Goal: Information Seeking & Learning: Learn about a topic

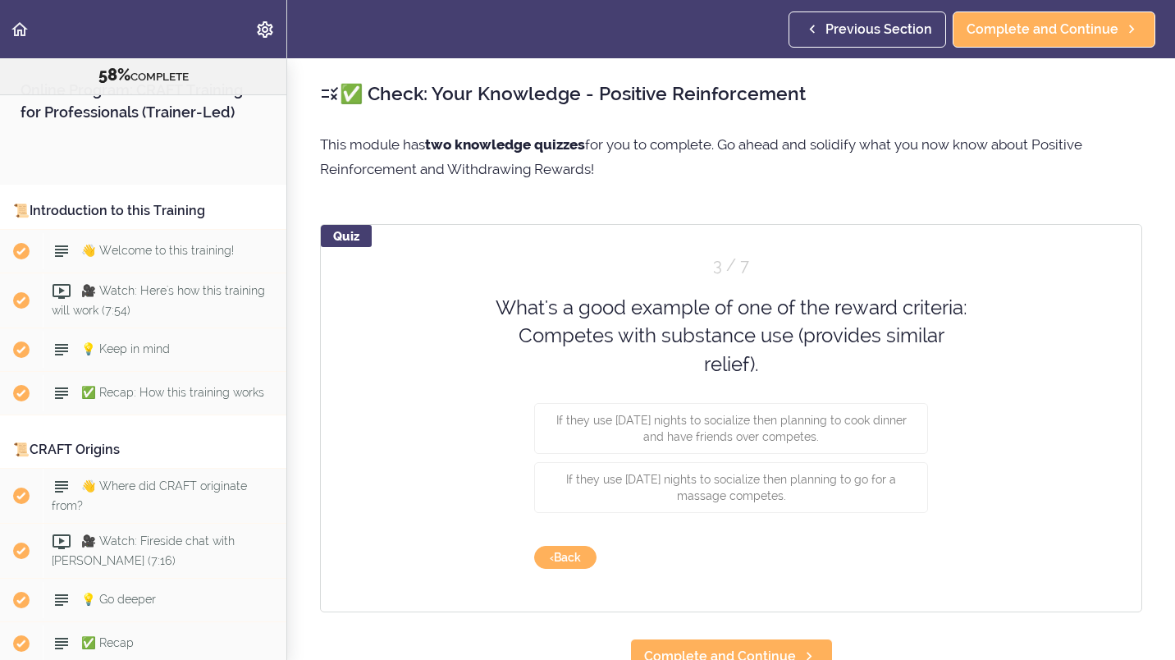
scroll to position [6516, 0]
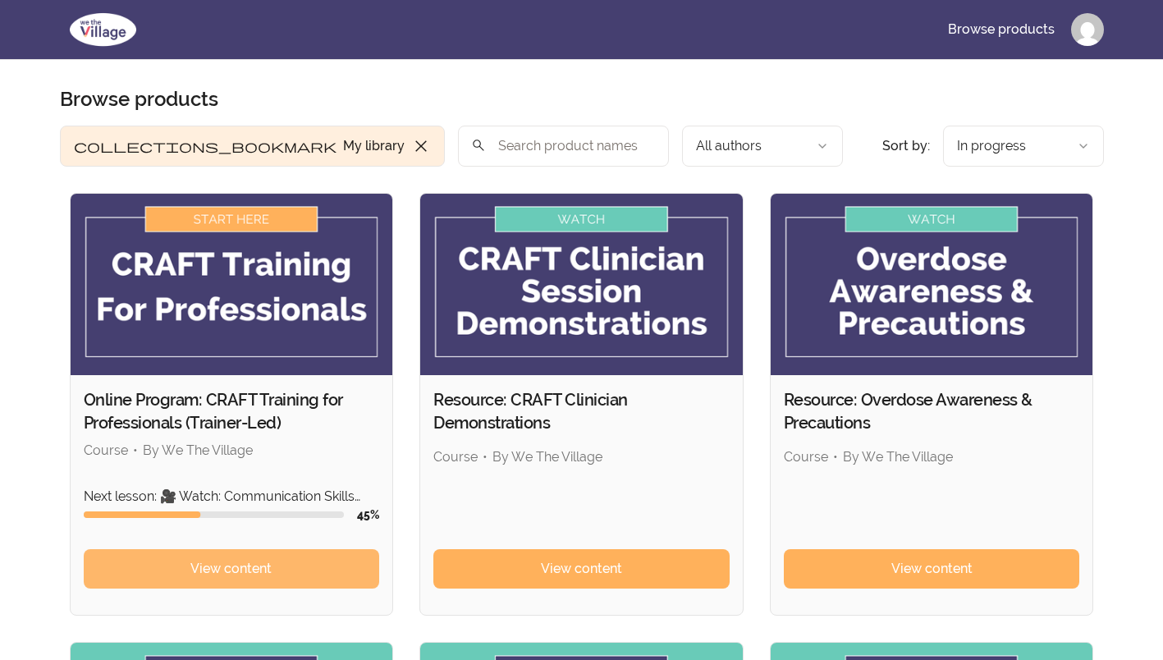
click at [247, 570] on span "View content" at bounding box center [230, 569] width 81 height 20
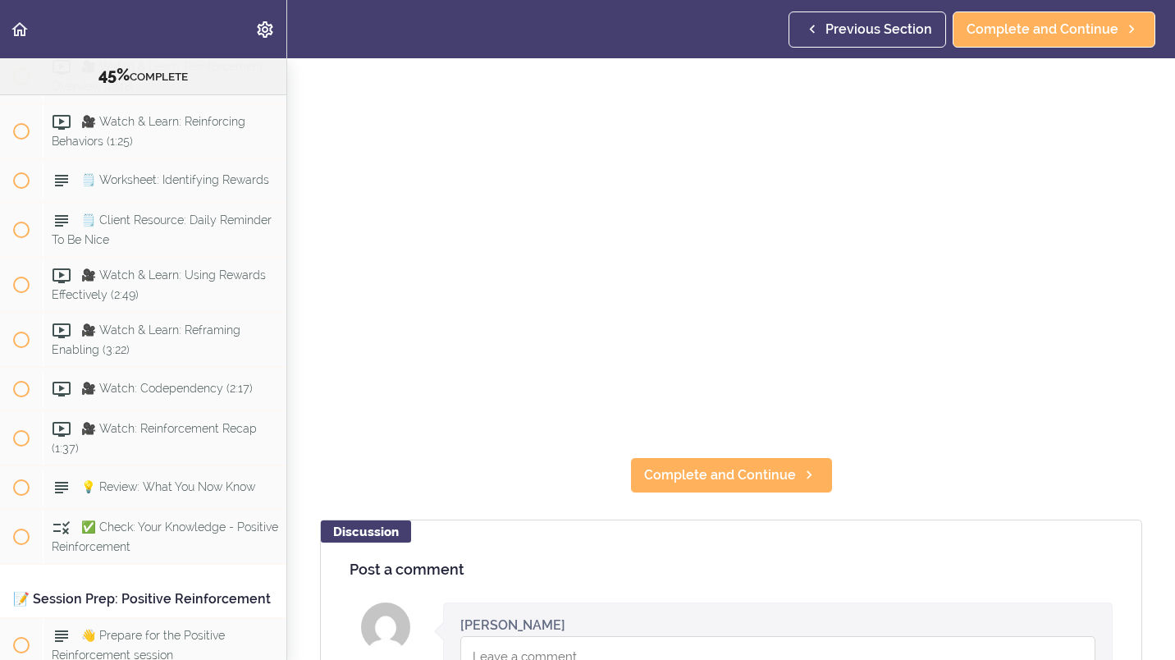
scroll to position [6032, 0]
